Goal: Task Accomplishment & Management: Use online tool/utility

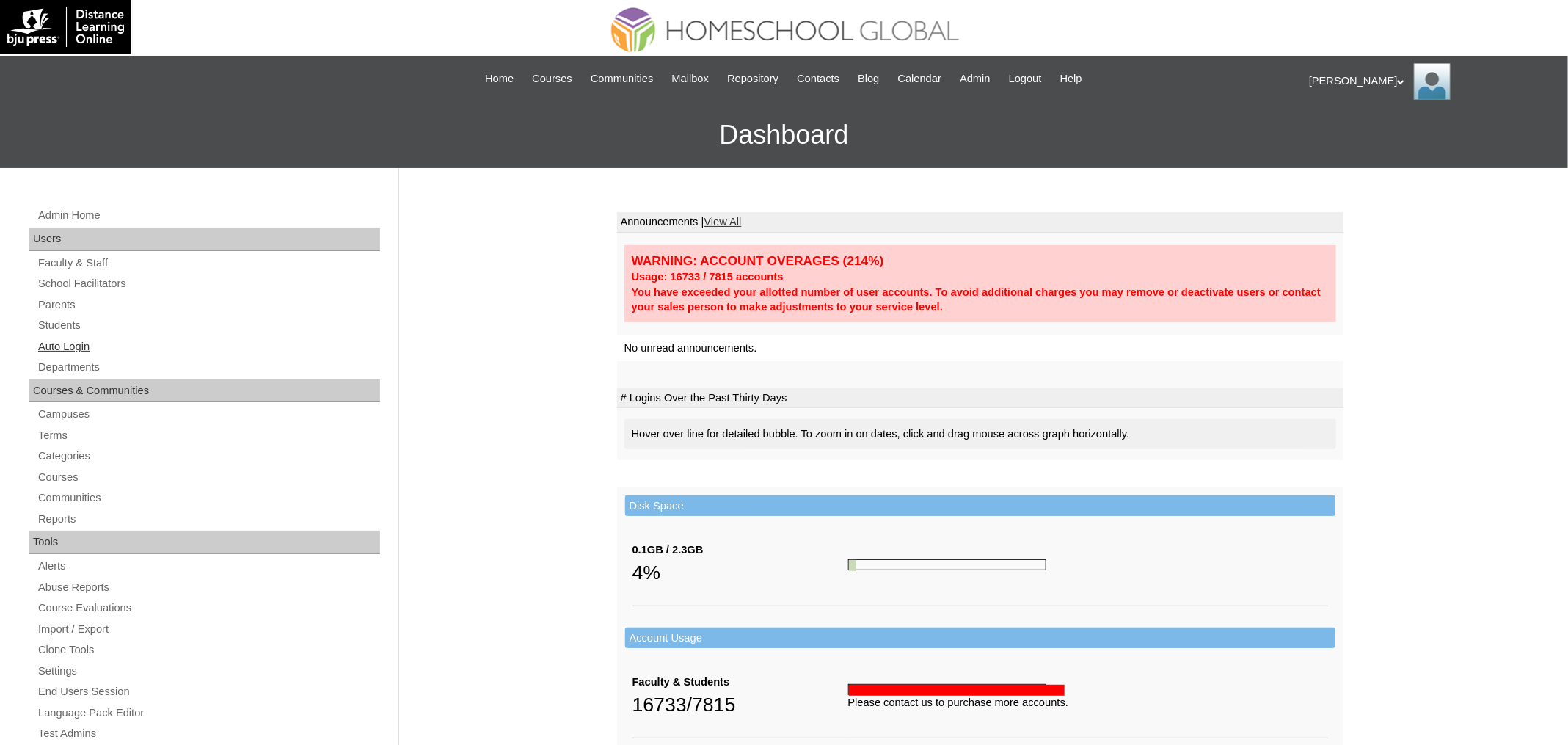
click at [85, 349] on link "Auto Login" at bounding box center [208, 347] width 343 height 19
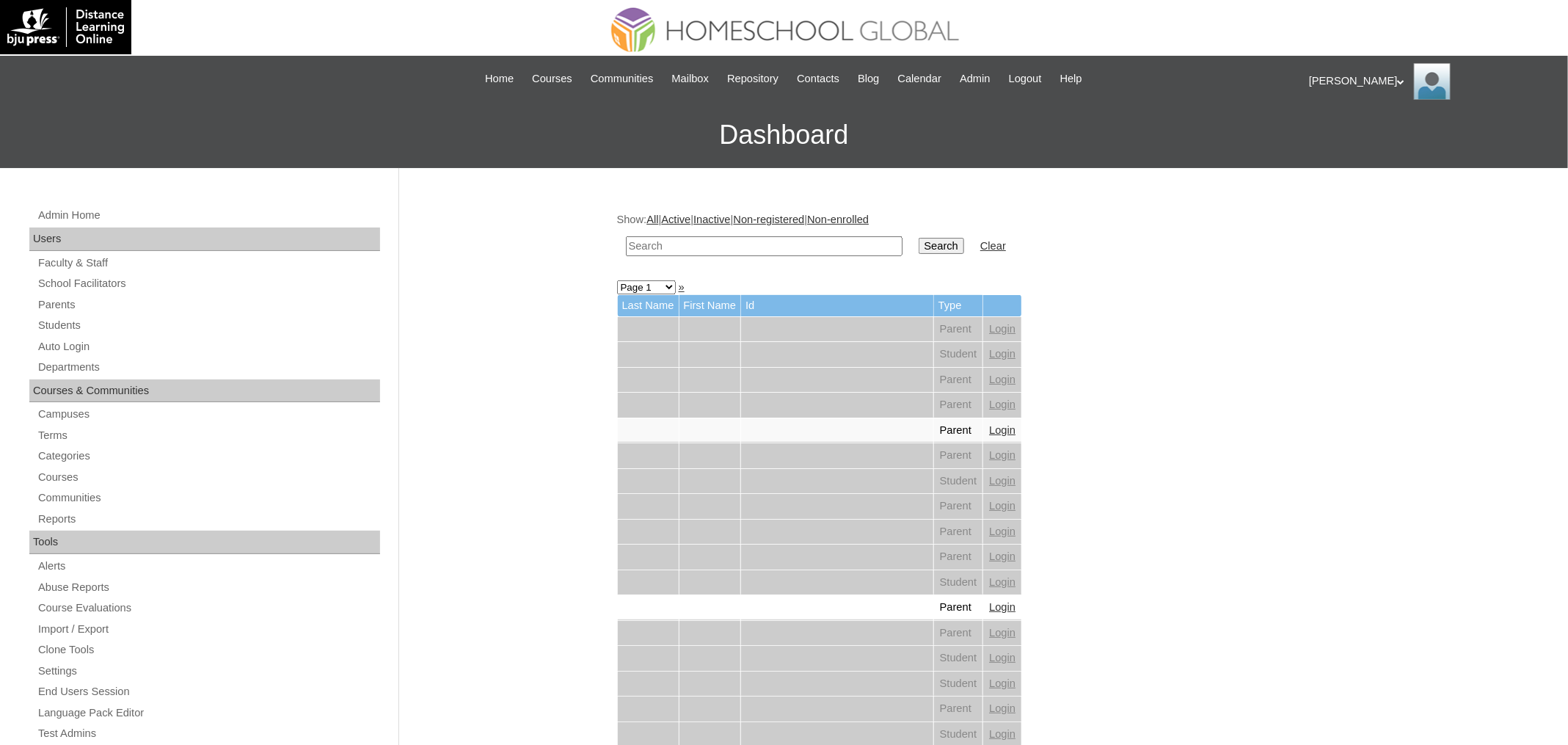
click at [698, 244] on input "text" at bounding box center [764, 246] width 276 height 20
paste input "Haluag"
type input "Haluag"
click at [935, 251] on input "Search" at bounding box center [942, 245] width 46 height 16
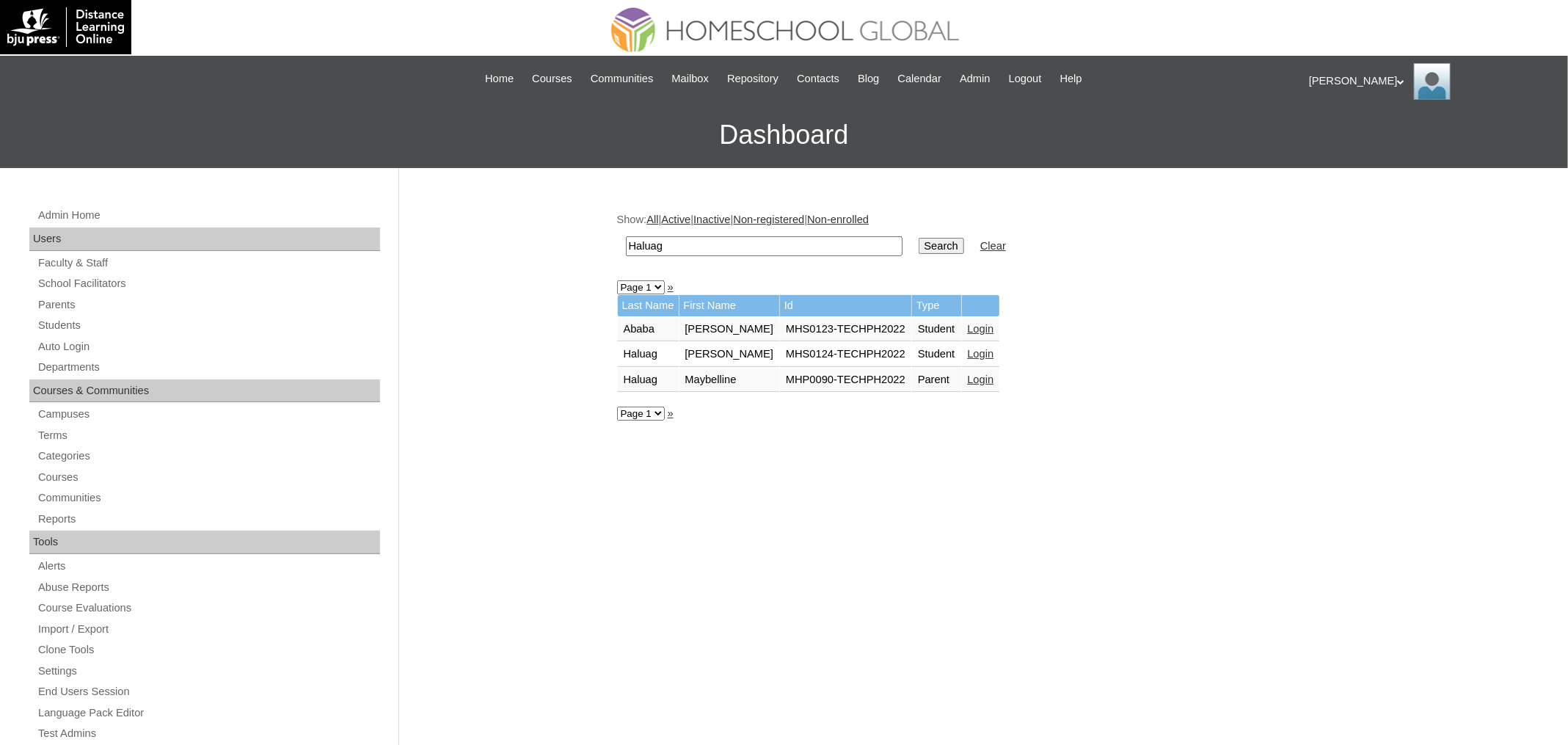
click at [995, 350] on link "Login" at bounding box center [981, 354] width 26 height 12
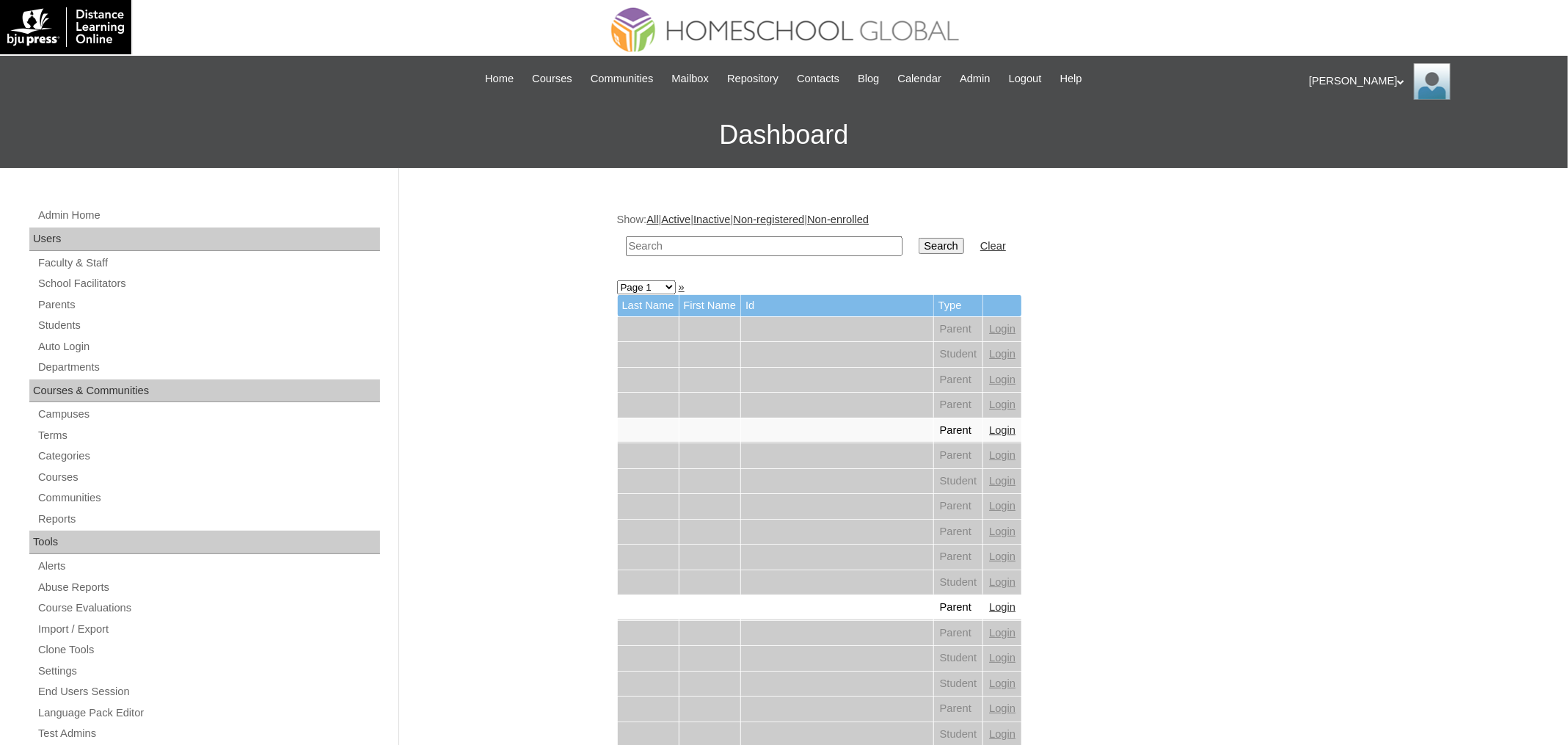
click at [667, 249] on input "text" at bounding box center [764, 246] width 276 height 20
paste input "Calvin Dines"
type input "Calvin Dines"
click at [919, 238] on input "Search" at bounding box center [942, 245] width 46 height 16
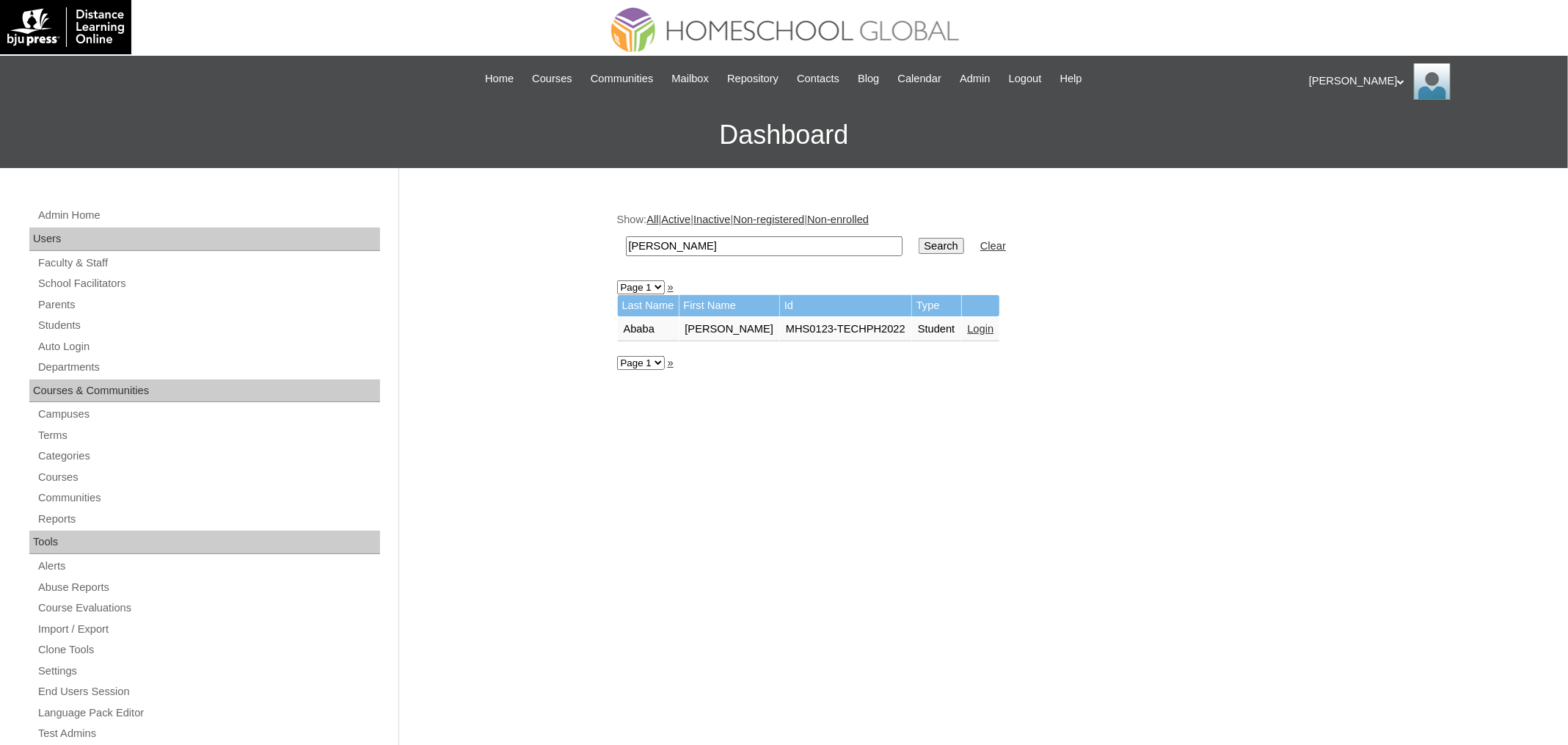
click at [974, 323] on link "Login" at bounding box center [981, 329] width 26 height 12
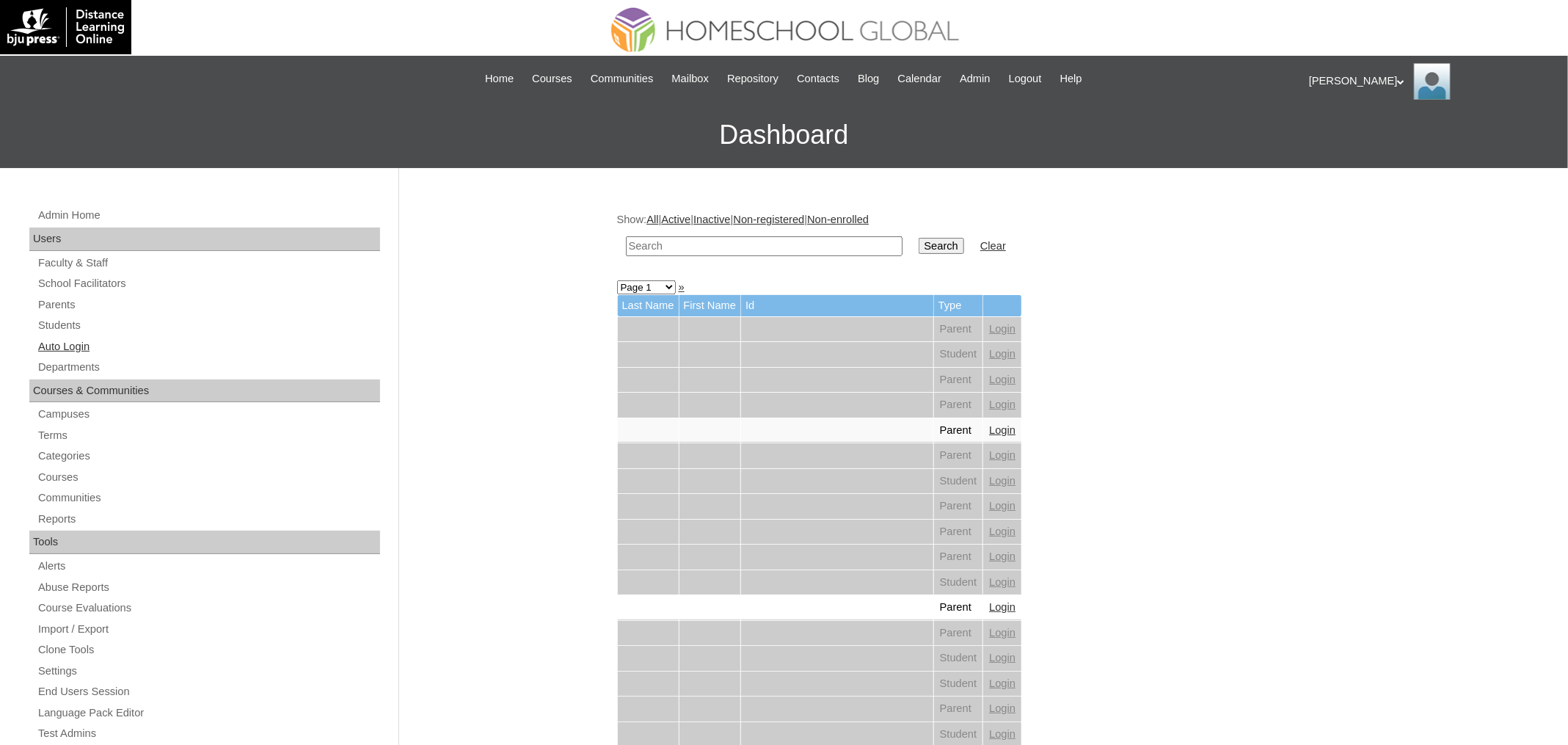
click at [84, 344] on link "Auto Login" at bounding box center [208, 347] width 343 height 19
